Goal: Transaction & Acquisition: Purchase product/service

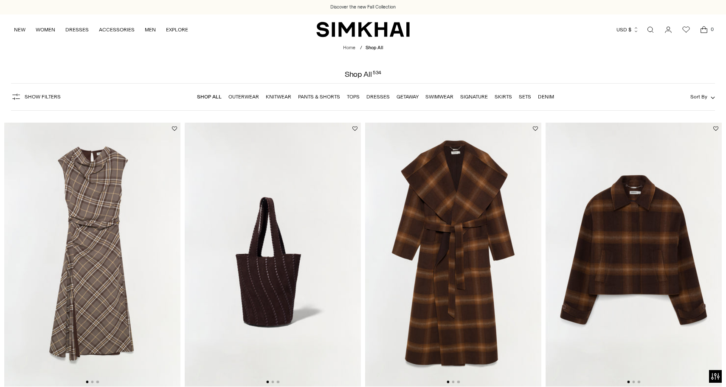
click at [376, 96] on link "Dresses" at bounding box center [377, 97] width 23 height 6
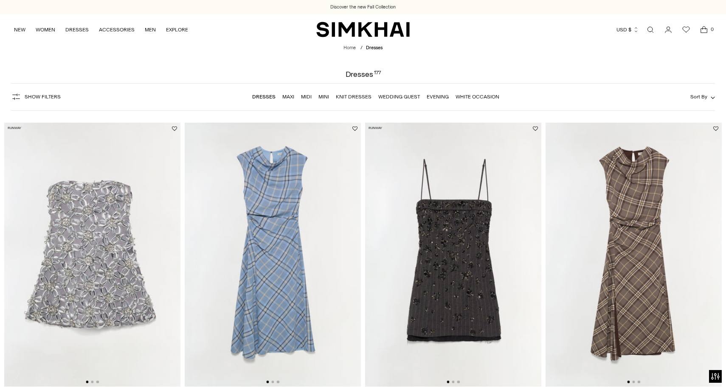
click at [405, 99] on link "Wedding Guest" at bounding box center [399, 97] width 42 height 6
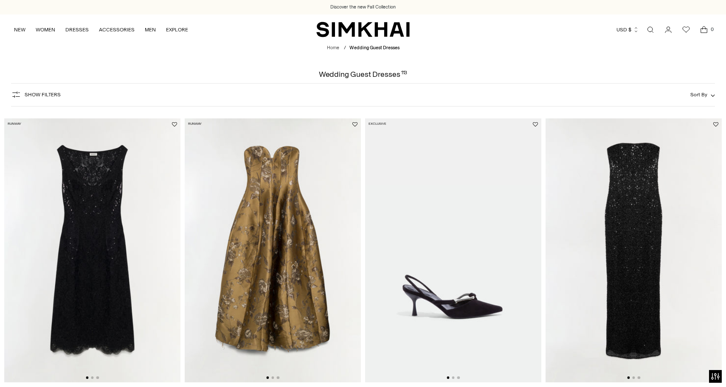
click at [21, 93] on button "Show Filters" at bounding box center [36, 95] width 50 height 14
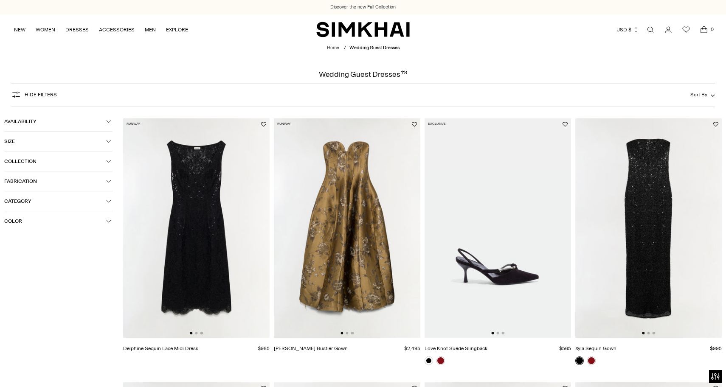
click at [104, 221] on span "Color" at bounding box center [55, 221] width 102 height 6
click at [20, 317] on span "Green" at bounding box center [24, 319] width 19 height 8
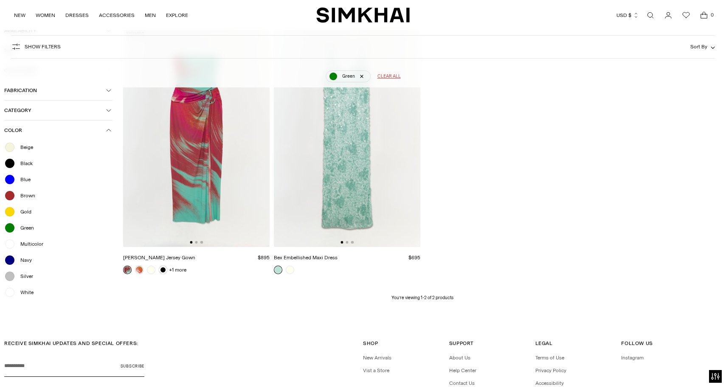
scroll to position [101, 0]
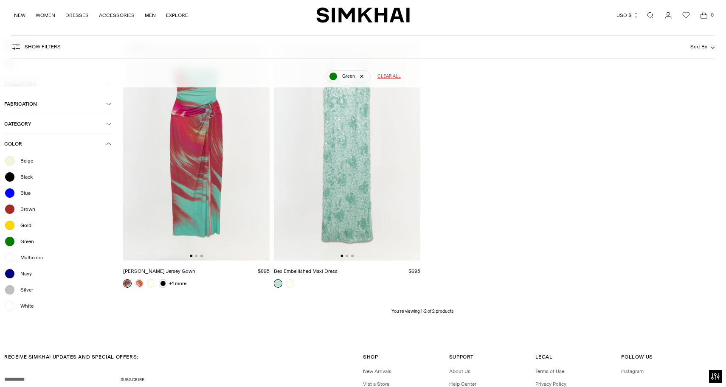
click at [10, 262] on div at bounding box center [9, 257] width 11 height 11
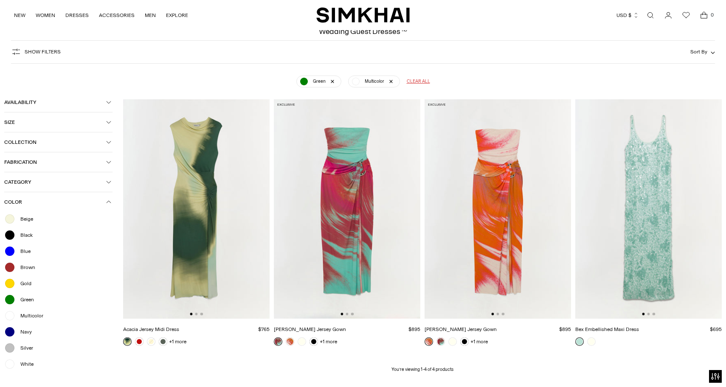
scroll to position [40, 0]
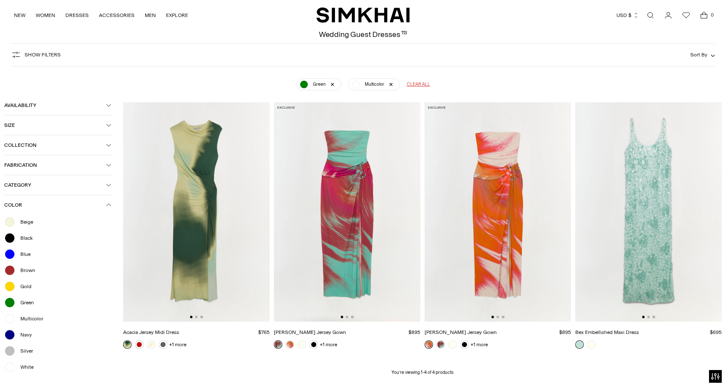
click at [34, 188] on span "Category" at bounding box center [55, 185] width 102 height 6
